Goal: Task Accomplishment & Management: Complete application form

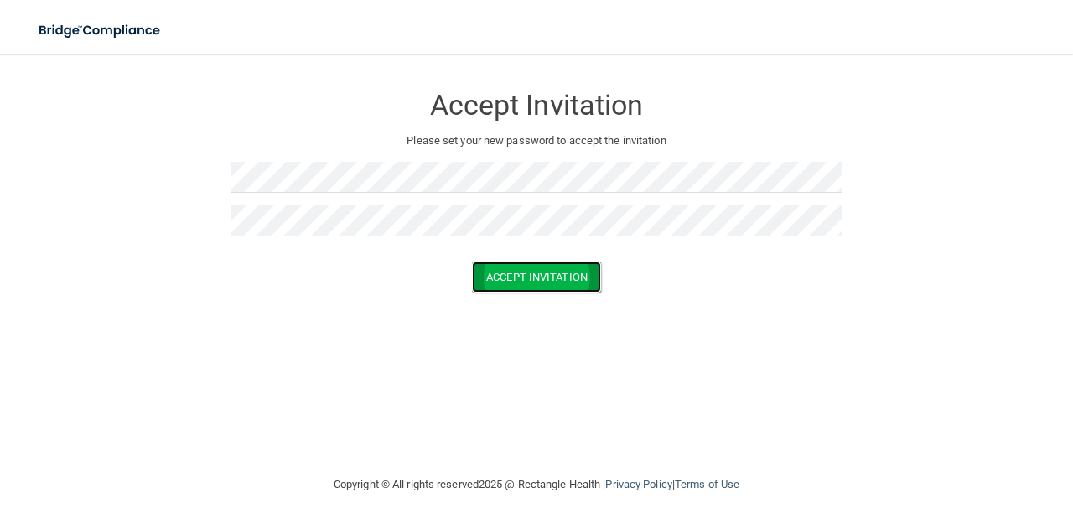
click at [512, 271] on button "Accept Invitation" at bounding box center [536, 277] width 129 height 31
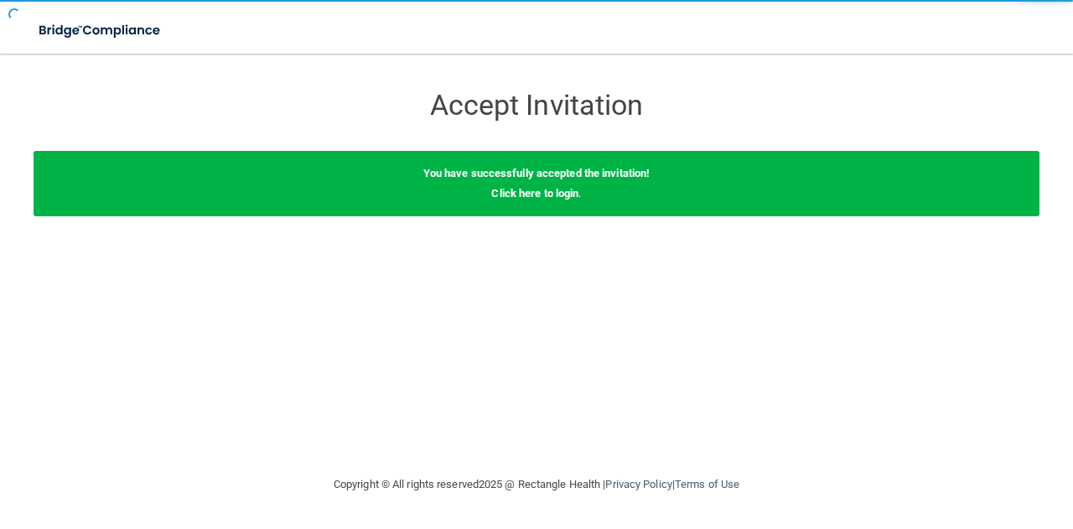
click at [512, 271] on div "Accept Invitation Please set your new password to accept the invitation Accept …" at bounding box center [537, 263] width 1006 height 387
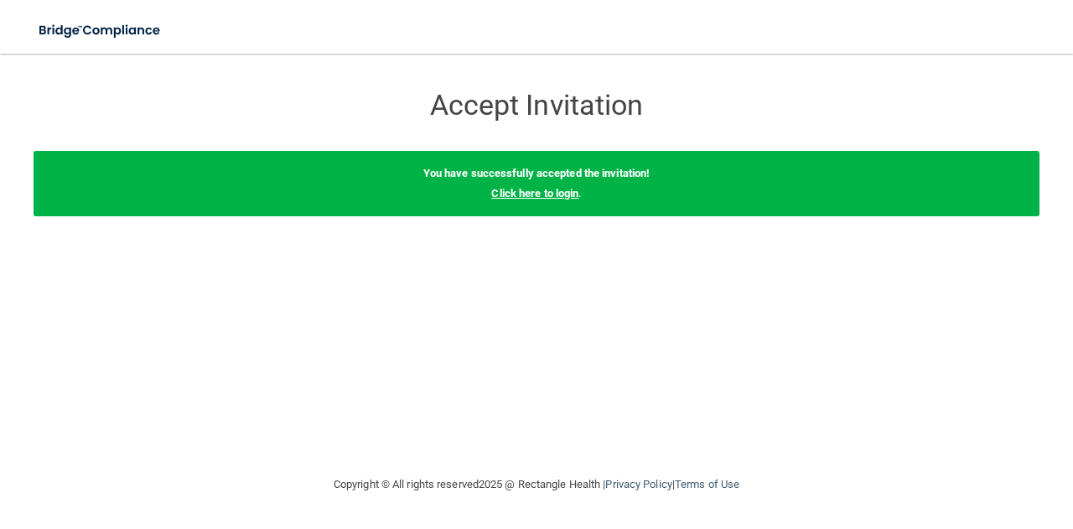
click at [540, 194] on link "Click here to login" at bounding box center [534, 193] width 87 height 13
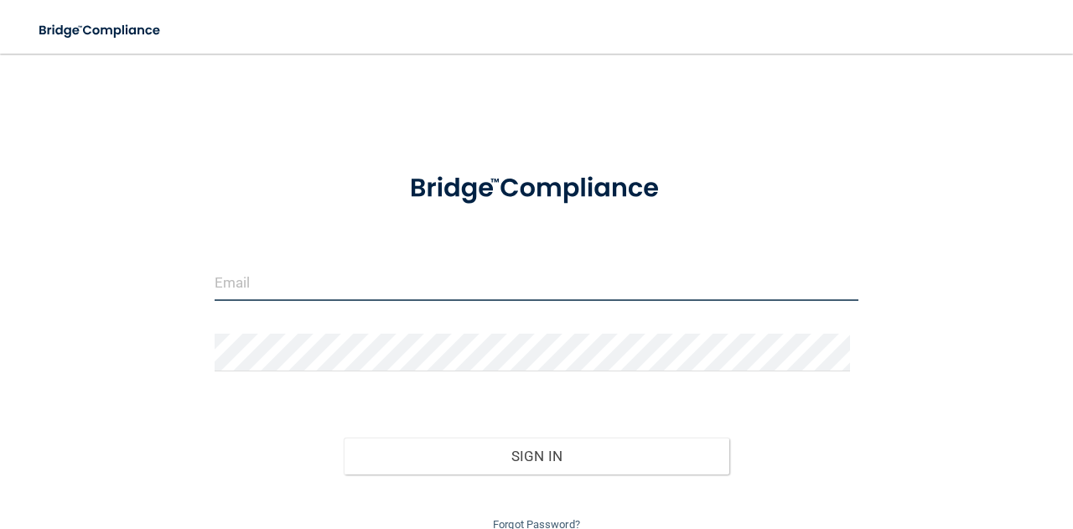
click at [351, 293] on input "email" at bounding box center [537, 282] width 644 height 38
type input "[EMAIL_ADDRESS][DOMAIN_NAME]"
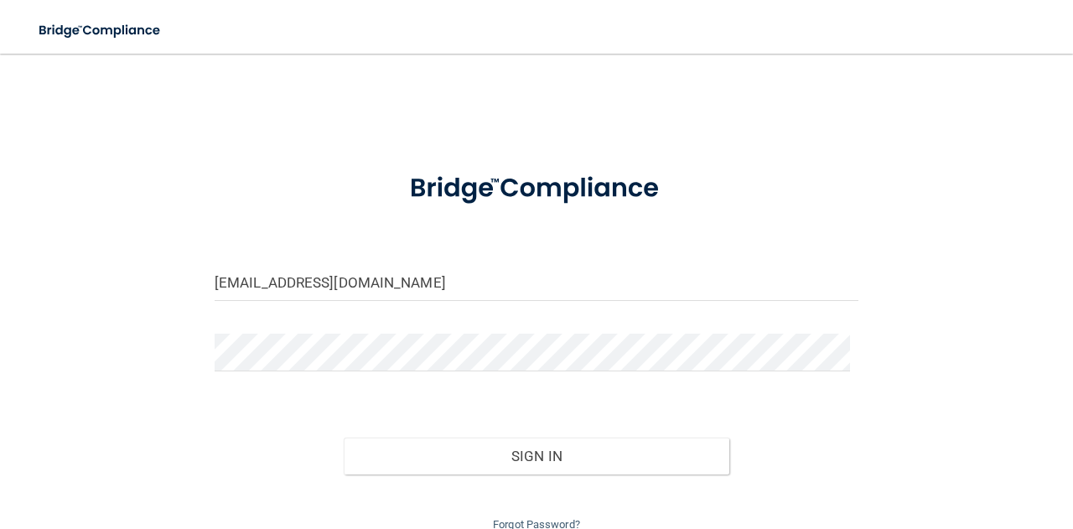
click at [252, 374] on div at bounding box center [536, 359] width 669 height 50
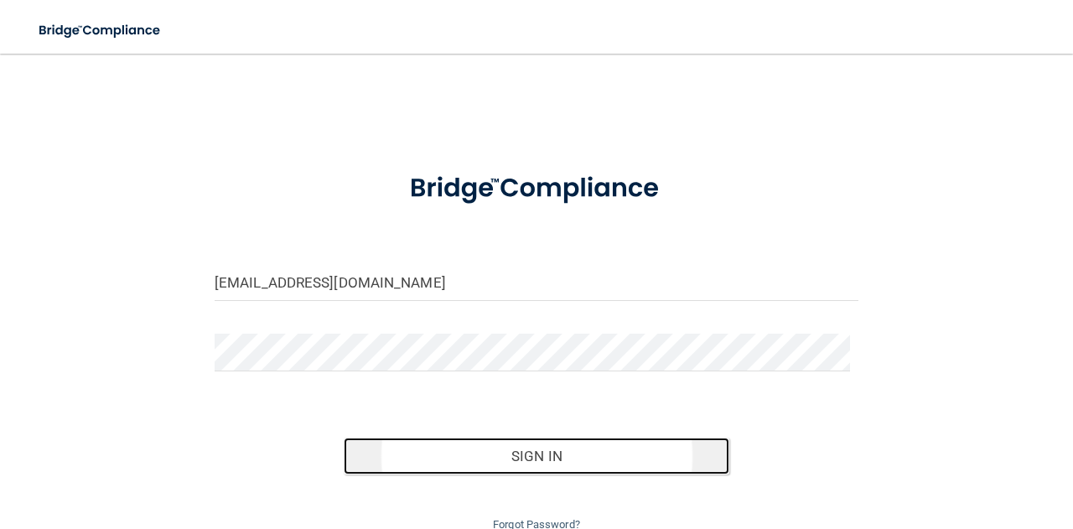
click at [408, 447] on button "Sign In" at bounding box center [537, 456] width 387 height 37
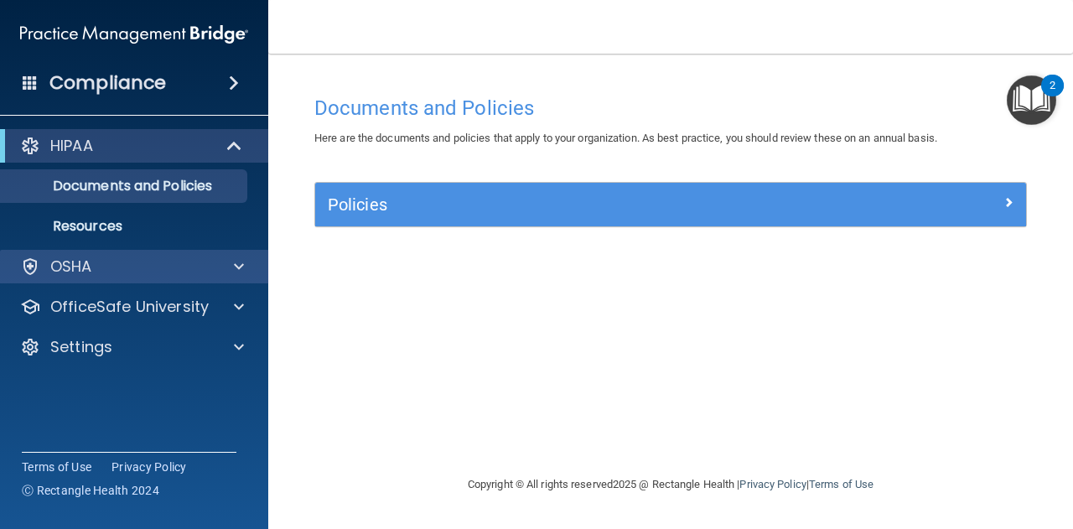
click at [112, 255] on div "OSHA" at bounding box center [134, 267] width 269 height 34
click at [191, 271] on div "OSHA" at bounding box center [112, 267] width 208 height 20
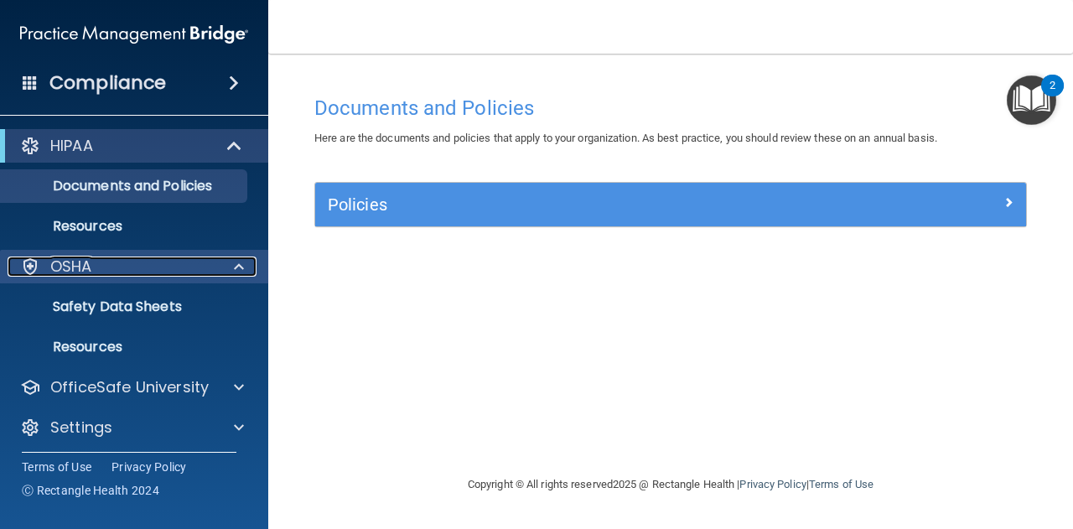
click at [236, 267] on span at bounding box center [239, 267] width 10 height 20
